Goal: Task Accomplishment & Management: Complete application form

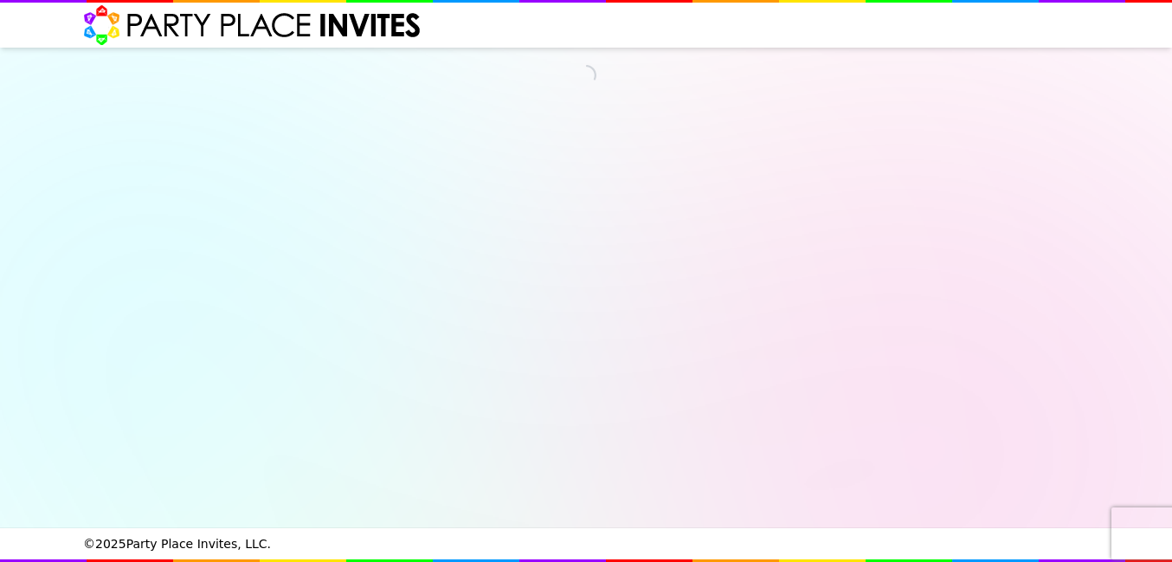
select select "540260"
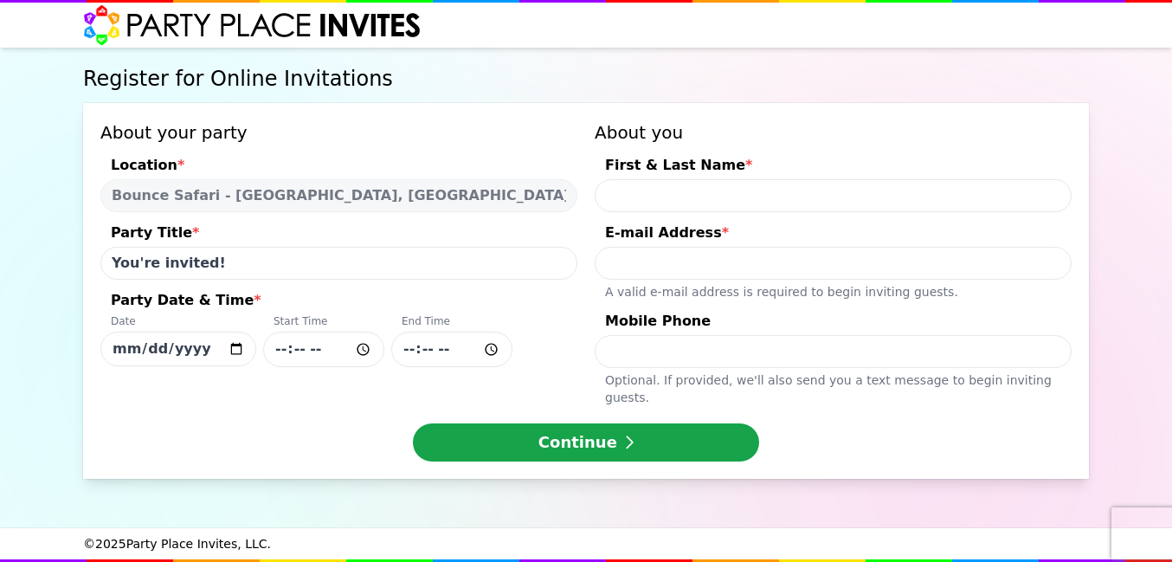
click at [240, 348] on input "[DATE]" at bounding box center [178, 349] width 156 height 35
type input "[DATE]"
click at [287, 350] on input "Party Date & Time * Date [DATE] Start Time End Time" at bounding box center [323, 349] width 121 height 35
click at [287, 351] on input "Party Date & Time * Date [DATE] Start Time End Time" at bounding box center [323, 349] width 121 height 35
click at [459, 351] on input "Party Date & Time * Date [DATE] Start Time End Time" at bounding box center [451, 349] width 121 height 35
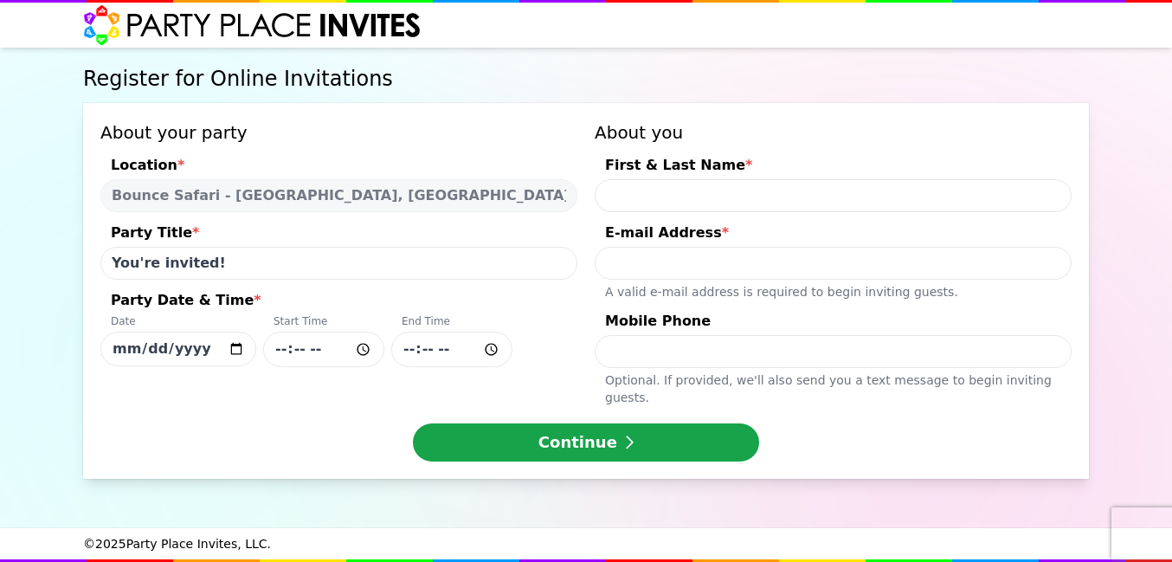
click at [445, 365] on input "Party Date & Time * Date [DATE] Start Time End Time" at bounding box center [451, 349] width 121 height 35
drag, startPoint x: 446, startPoint y: 352, endPoint x: 401, endPoint y: 349, distance: 45.1
click at [401, 349] on input "Party Date & Time * Date [DATE] Start Time End Time" at bounding box center [451, 349] width 121 height 35
click at [294, 349] on input "Party Date & Time * Date [DATE] Start Time End Time" at bounding box center [323, 349] width 121 height 35
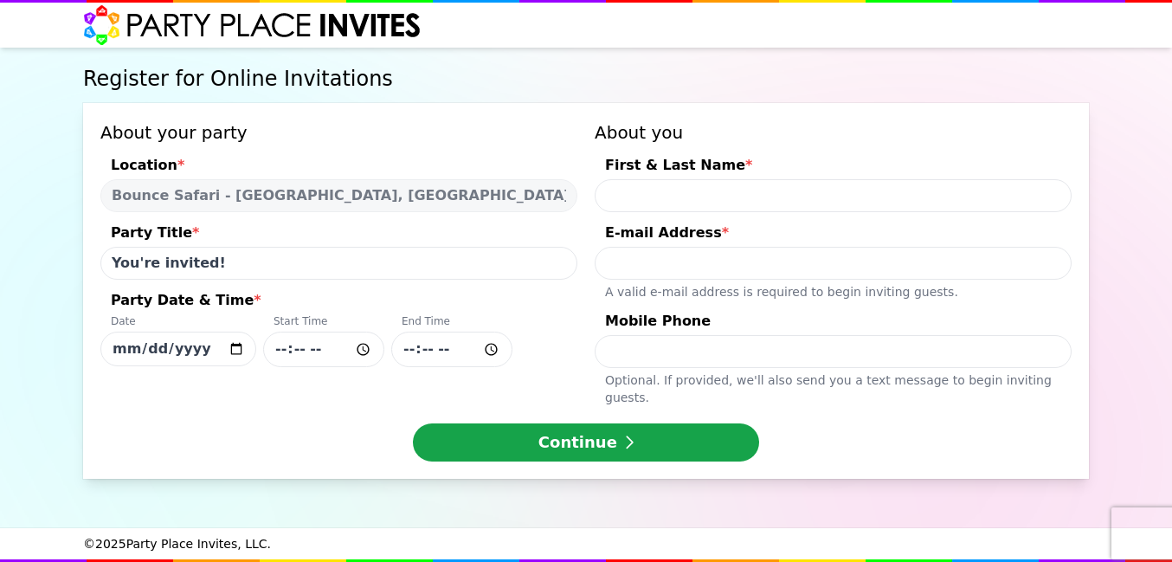
click at [420, 345] on input "Party Date & Time * Date [DATE] Start Time End Time" at bounding box center [451, 349] width 121 height 35
click at [700, 193] on input "First & Last Name *" at bounding box center [833, 195] width 477 height 33
type input "Miles"
click at [680, 254] on input "E-mail Address * A valid e-mail address is required to begin inviting guests." at bounding box center [833, 263] width 477 height 33
type input "[EMAIL_ADDRESS][DOMAIN_NAME]"
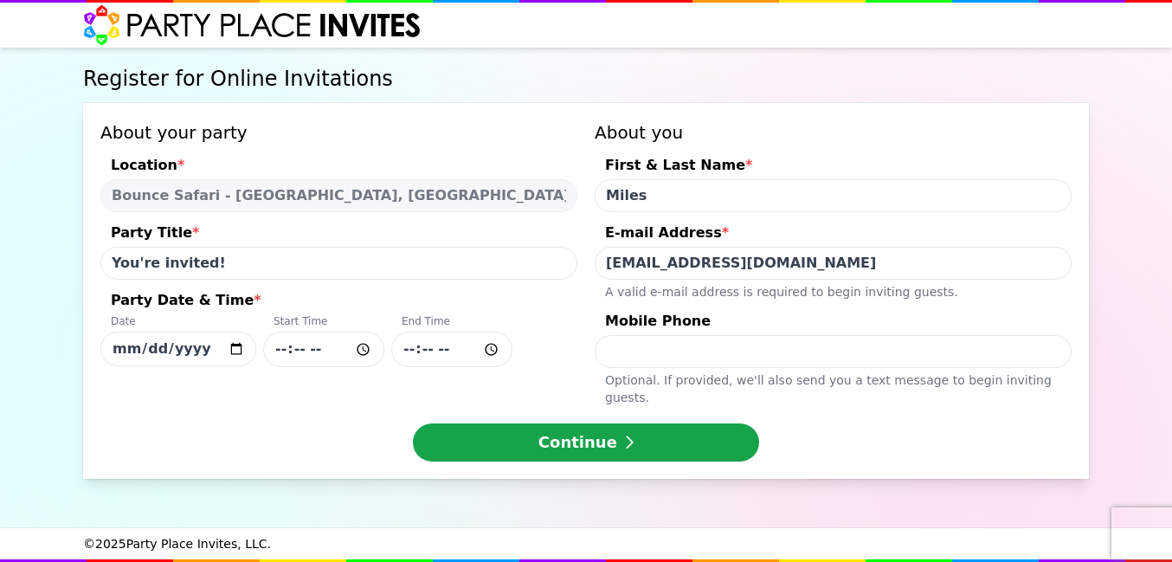
click at [699, 355] on input "Mobile Phone Optional. If provided, we ' ll also send you a text message to beg…" at bounding box center [833, 351] width 477 height 33
type input "8457093324"
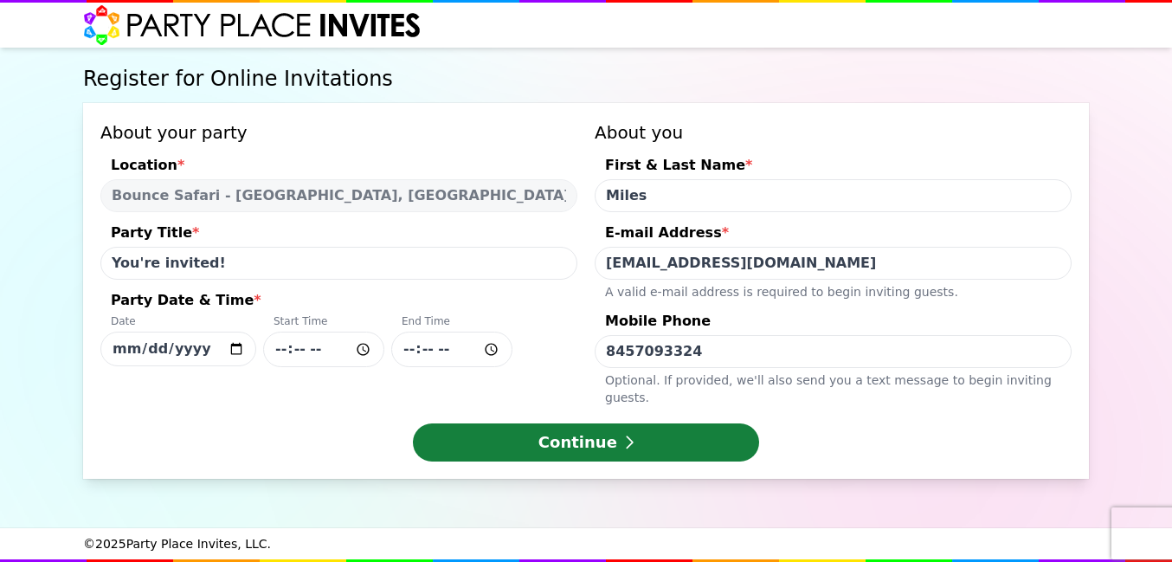
click at [712, 423] on button "Continue" at bounding box center [586, 442] width 346 height 38
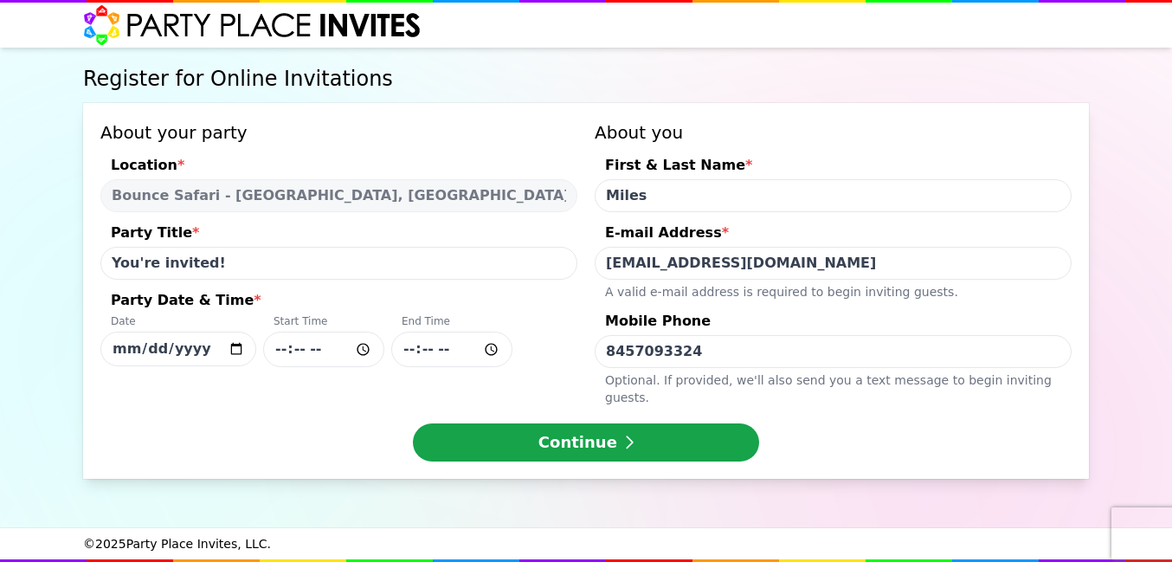
click at [289, 349] on input "Party Date & Time * Date [DATE] Start Time End Time" at bounding box center [323, 349] width 121 height 35
click at [360, 350] on input "Party Date & Time * Date [DATE] Start Time End Time" at bounding box center [323, 349] width 121 height 35
type input "13:30"
click at [427, 357] on input "Party Date & Time * Date [DATE] Start Time 13:30 End Time" at bounding box center [451, 349] width 121 height 35
click at [427, 356] on input "Party Date & Time * Date [DATE] Start Time 13:30 End Time" at bounding box center [451, 349] width 121 height 35
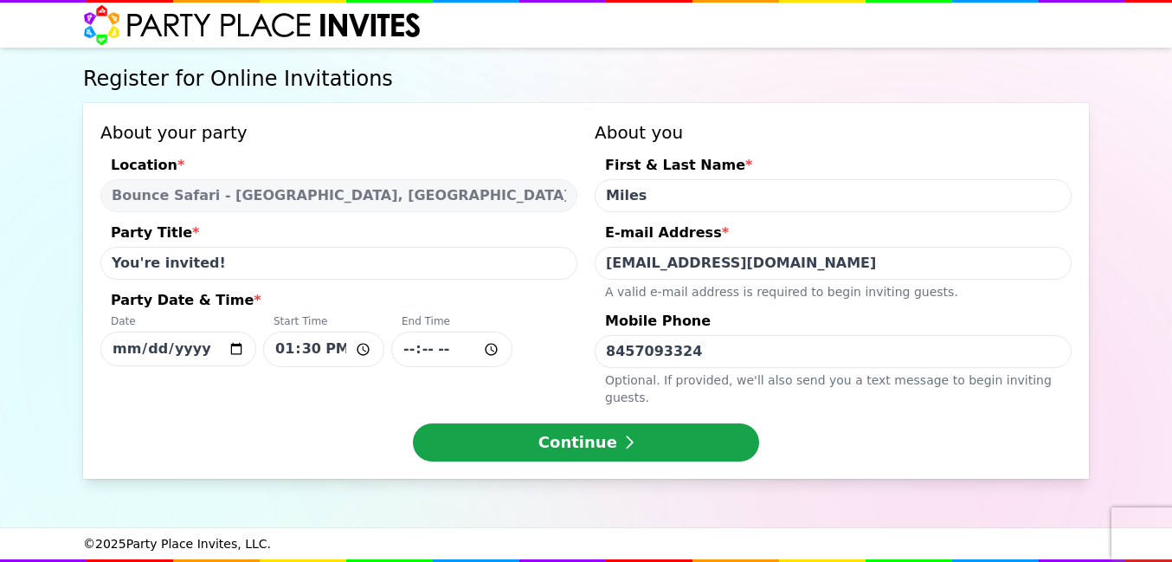
click at [489, 348] on input "Party Date & Time * Date [DATE] Start Time 13:30 End Time" at bounding box center [451, 349] width 121 height 35
click at [427, 353] on input "03:08" at bounding box center [451, 349] width 121 height 35
click at [454, 344] on input "03:08" at bounding box center [451, 349] width 121 height 35
click at [497, 347] on input "03:08" at bounding box center [451, 349] width 121 height 35
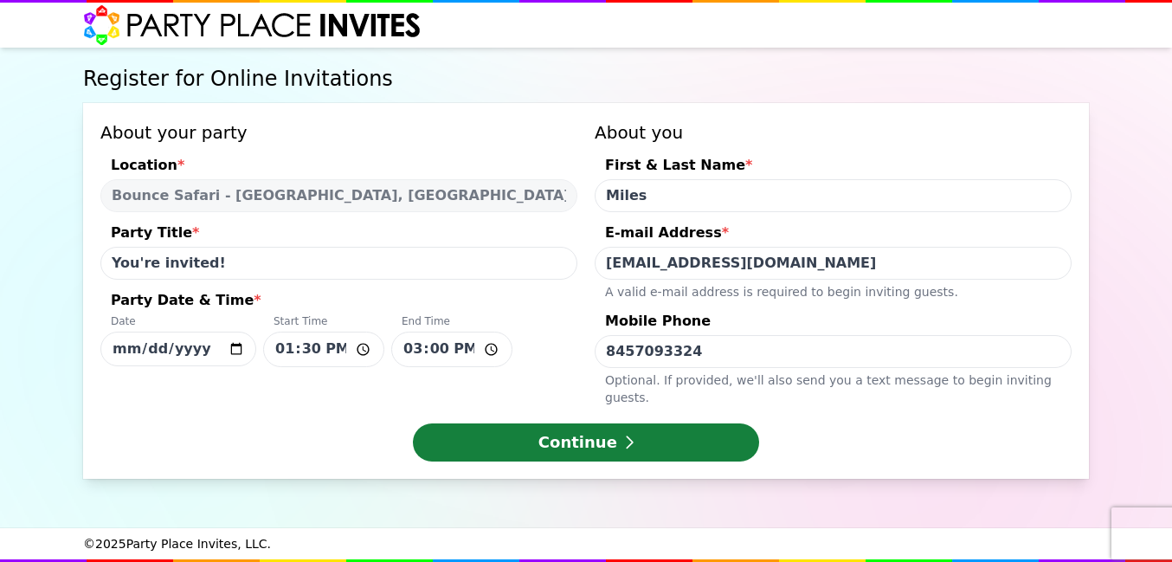
type input "15:00"
click at [603, 423] on button "Continue" at bounding box center [586, 442] width 346 height 38
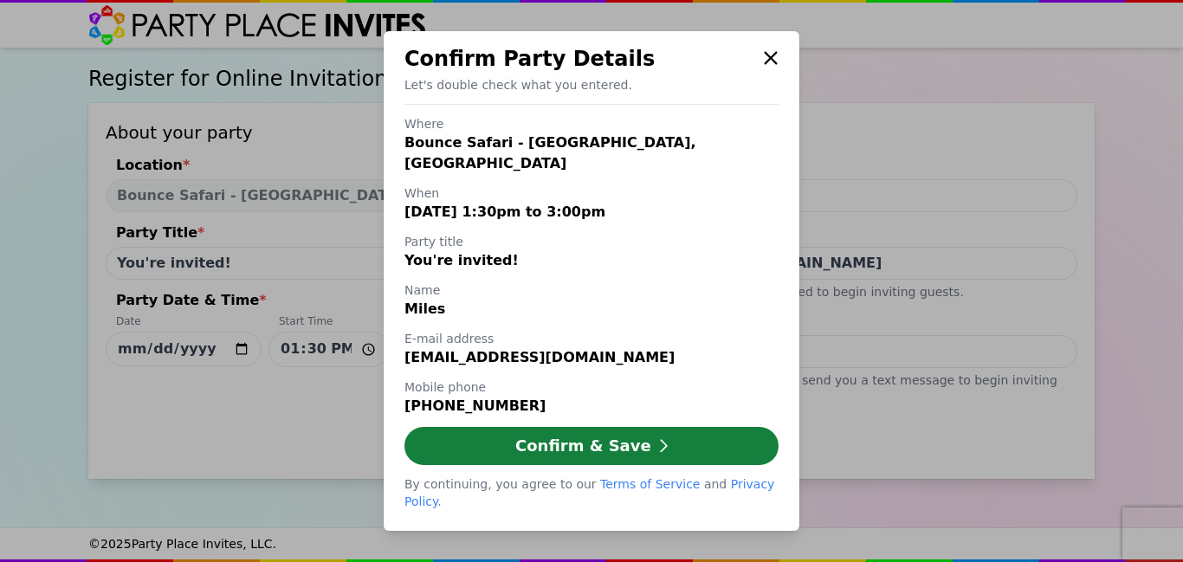
click at [597, 453] on button "Confirm & Save" at bounding box center [591, 446] width 374 height 38
